Goal: Obtain resource: Download file/media

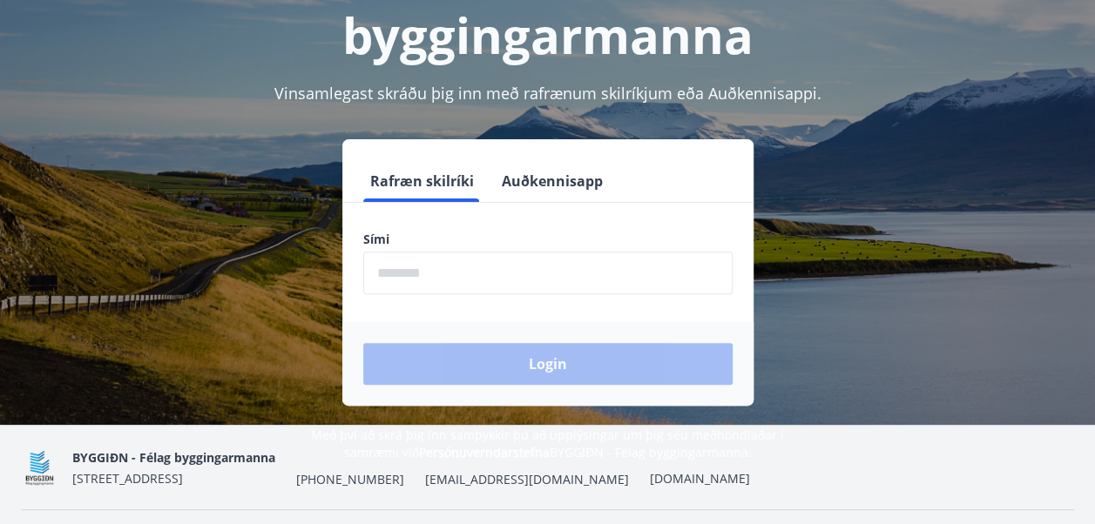
scroll to position [170, 0]
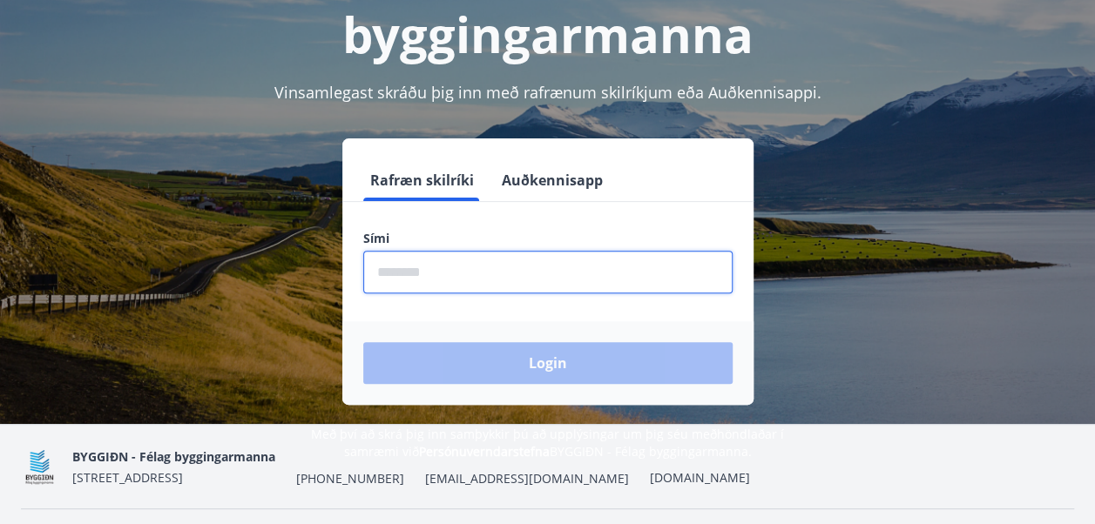
click at [422, 271] on input "phone" at bounding box center [547, 272] width 369 height 43
type input "********"
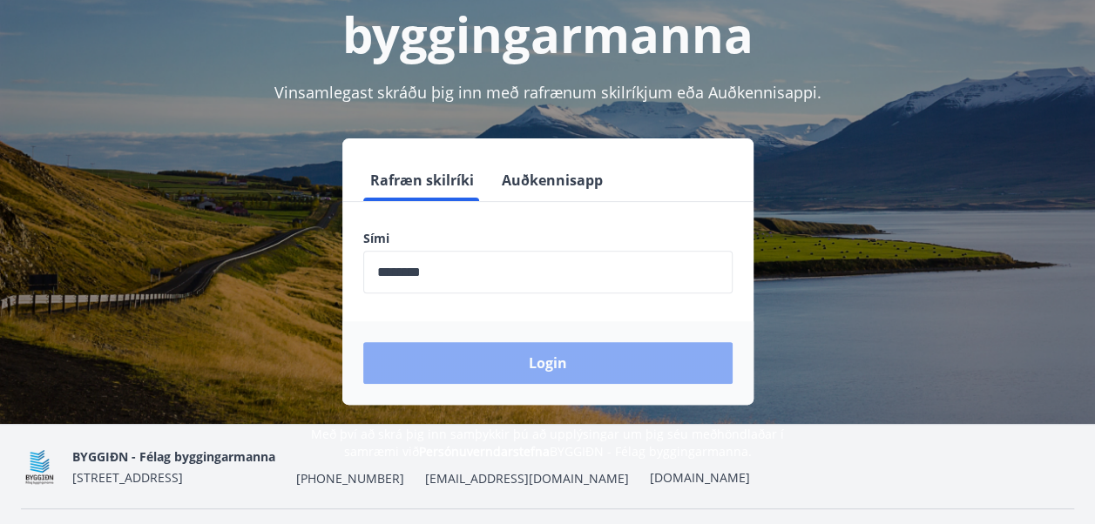
click at [543, 352] on button "Login" at bounding box center [547, 363] width 369 height 42
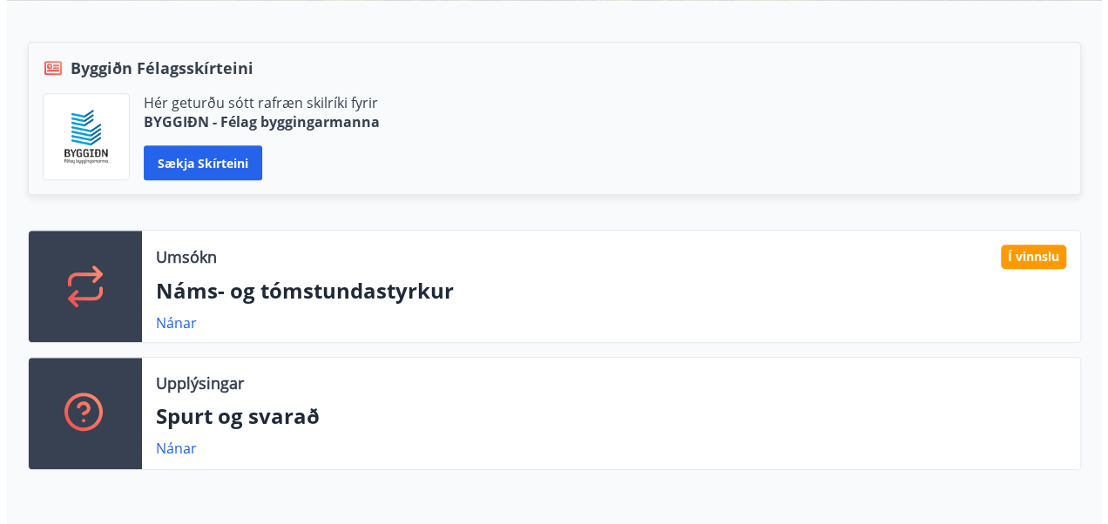
scroll to position [369, 0]
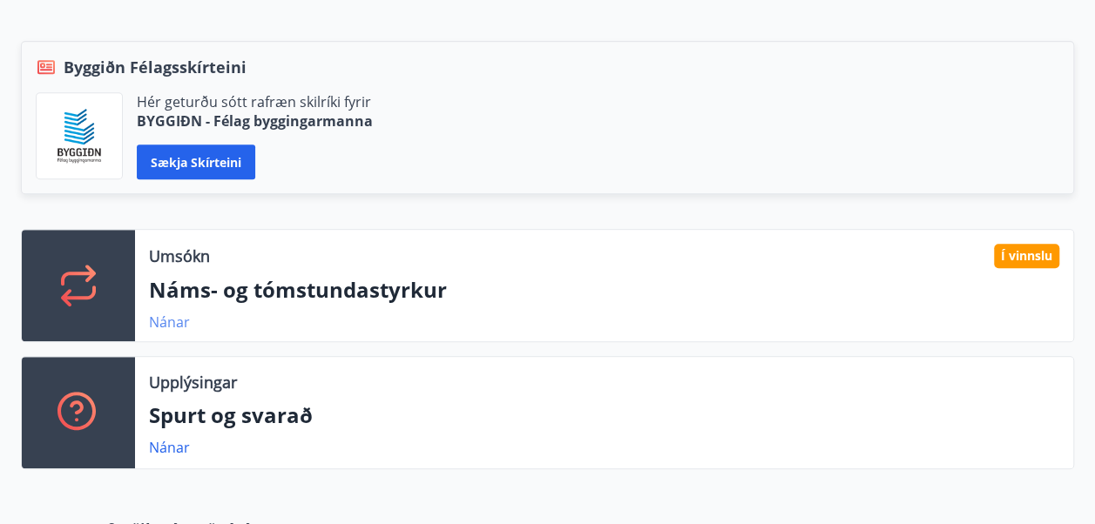
click at [166, 316] on link "Nánar" at bounding box center [169, 322] width 41 height 19
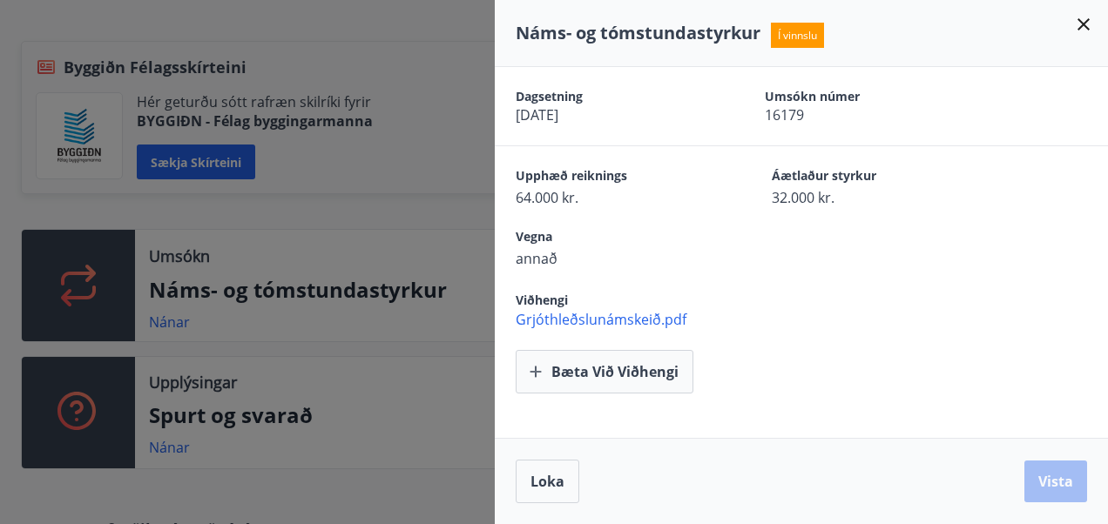
click at [550, 312] on span "Grjóthleðslunámskeið.pdf" at bounding box center [812, 319] width 592 height 19
